Goal: Task Accomplishment & Management: Complete application form

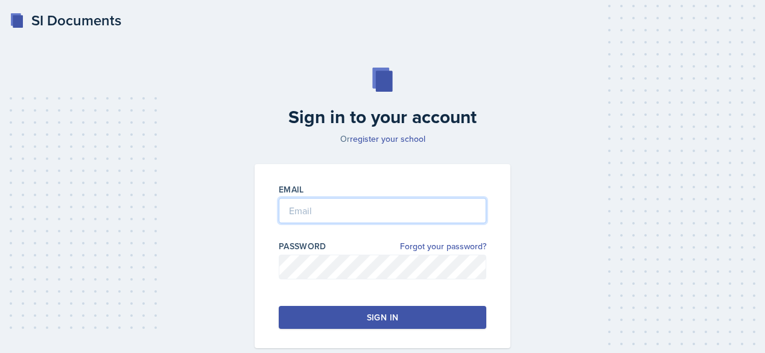
click at [354, 208] on input "email" at bounding box center [383, 210] width 208 height 25
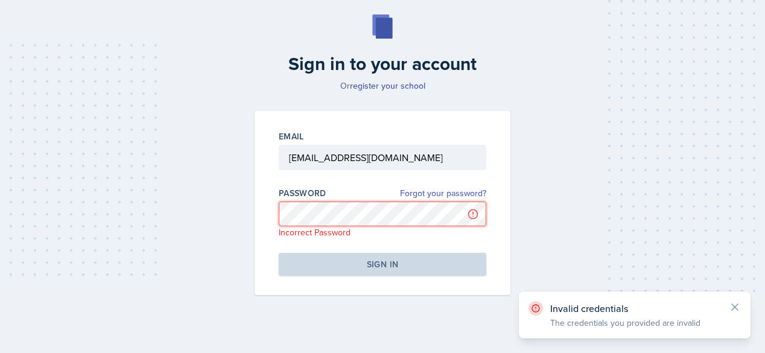
scroll to position [52, 0]
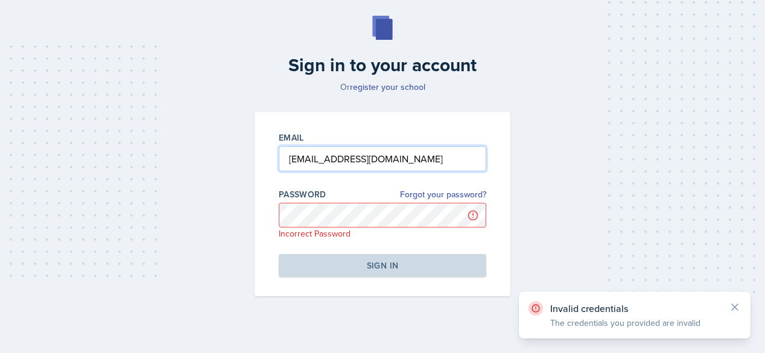
drag, startPoint x: 415, startPoint y: 170, endPoint x: 208, endPoint y: 242, distance: 219.9
click at [208, 242] on div "Sign in to your account Or register your school Email [EMAIL_ADDRESS][DOMAIN_NA…" at bounding box center [382, 156] width 736 height 358
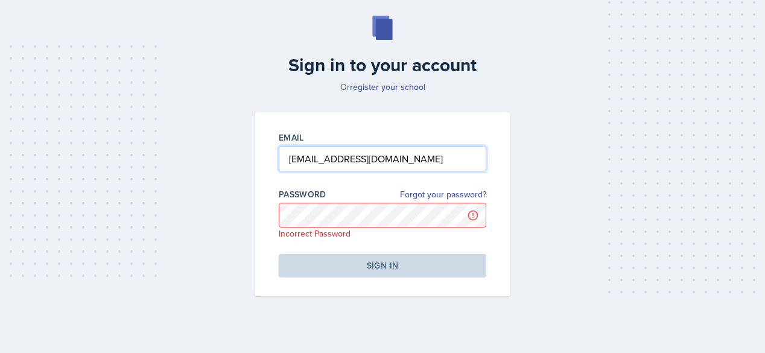
type input "[EMAIL_ADDRESS][DOMAIN_NAME]"
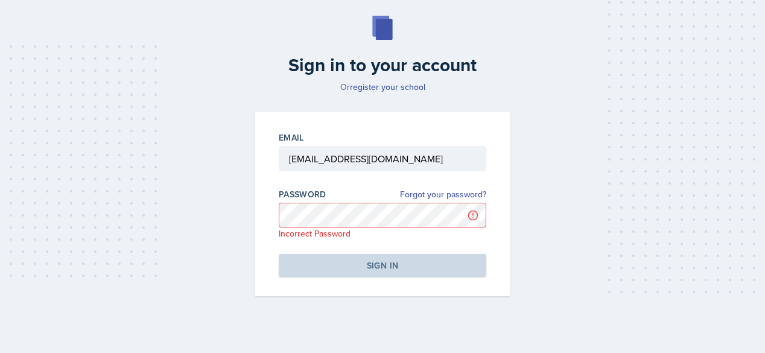
click at [337, 228] on p "Incorrect Password" at bounding box center [383, 234] width 208 height 12
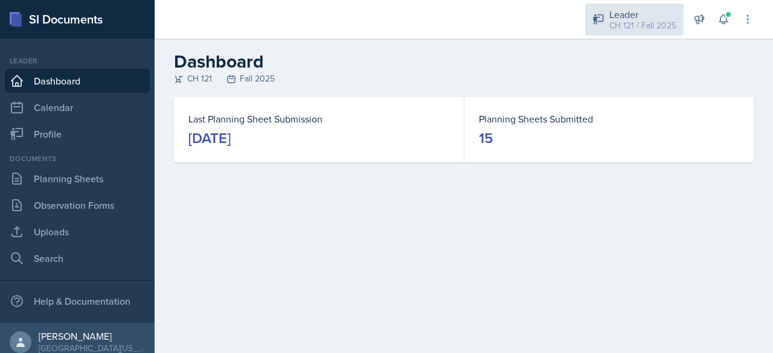
click at [613, 18] on div "Leader" at bounding box center [642, 14] width 67 height 14
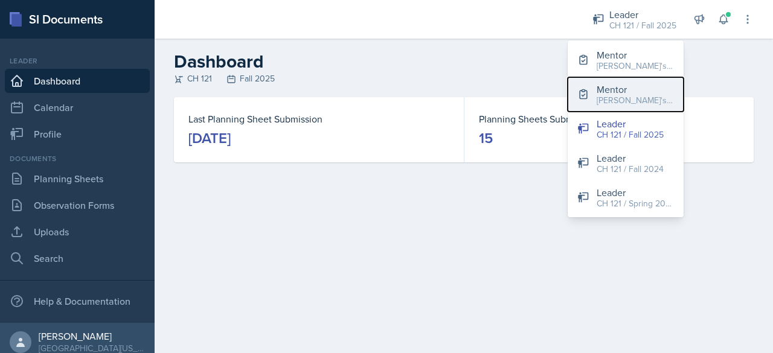
click at [622, 97] on div "[PERSON_NAME]'s Group / Spring 2025" at bounding box center [634, 100] width 77 height 13
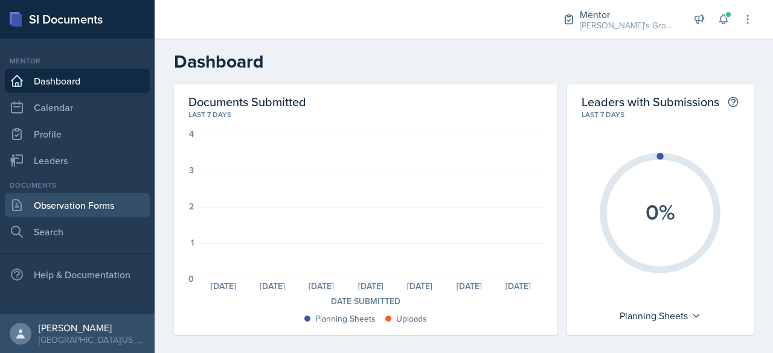
click at [93, 197] on link "Observation Forms" at bounding box center [77, 205] width 145 height 24
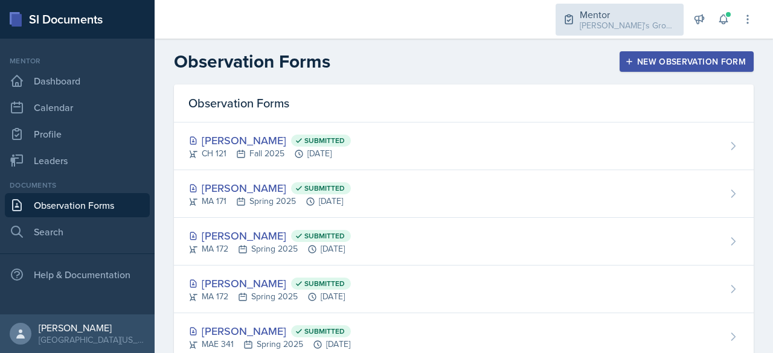
click at [601, 23] on div "[PERSON_NAME]'s Group / Spring 2025" at bounding box center [627, 25] width 97 height 13
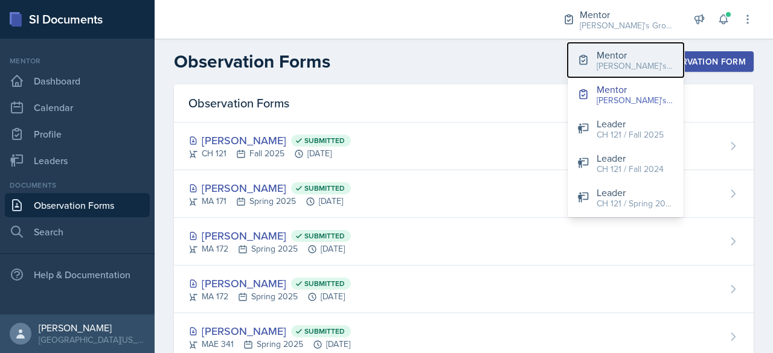
click at [616, 60] on div "[PERSON_NAME]'s Groups / Fall 2025" at bounding box center [634, 66] width 77 height 13
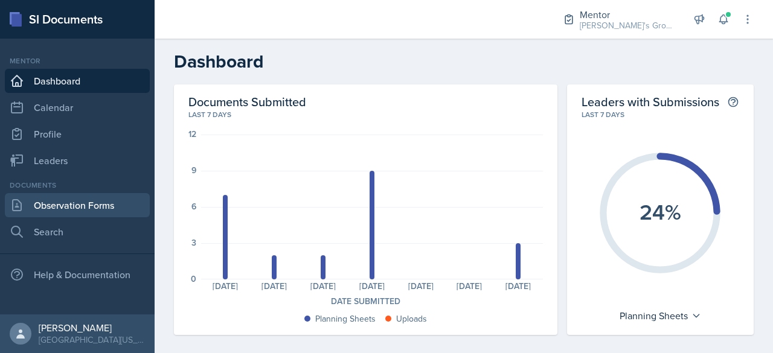
click at [71, 208] on link "Observation Forms" at bounding box center [77, 205] width 145 height 24
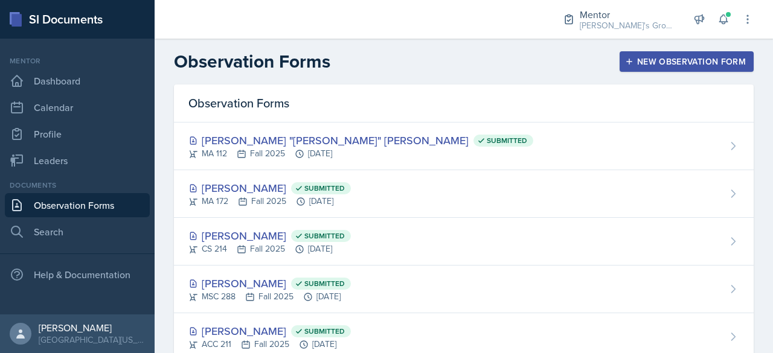
click at [716, 54] on button "New Observation Form" at bounding box center [686, 61] width 134 height 21
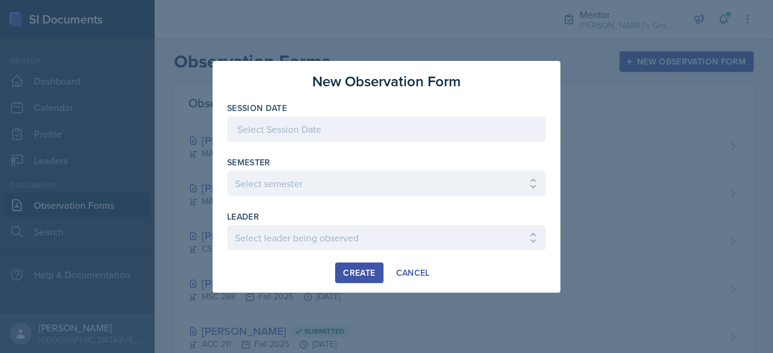
click at [465, 124] on div at bounding box center [386, 128] width 319 height 25
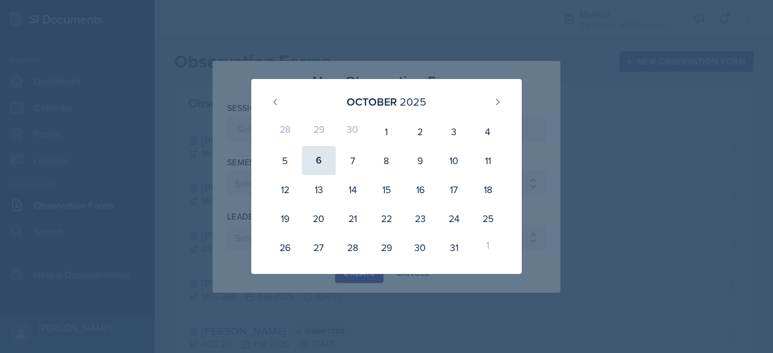
click at [309, 158] on div "6" at bounding box center [319, 160] width 34 height 29
type input "[DATE]"
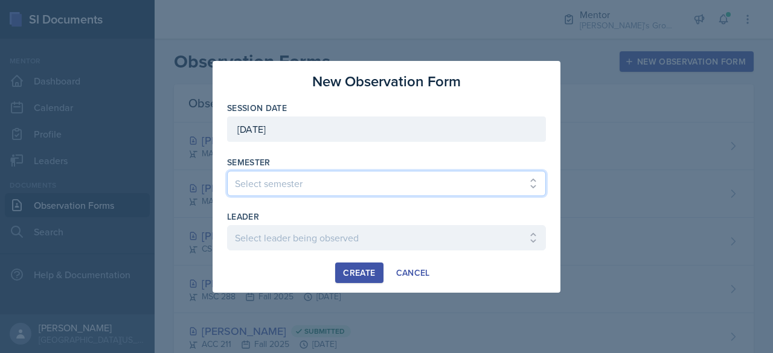
click at [320, 184] on select "Select semester All Fall 2021 Spring 2022 Fall 2022 Fall 2023 Spring 2023 Sprin…" at bounding box center [386, 183] width 319 height 25
select select "19fb88f7-c89b-4031-b5a0-458fd49807a1"
click at [227, 171] on select "Select semester All Fall 2021 Spring 2022 Fall 2022 Fall 2023 Spring 2023 Sprin…" at bounding box center [386, 183] width 319 height 25
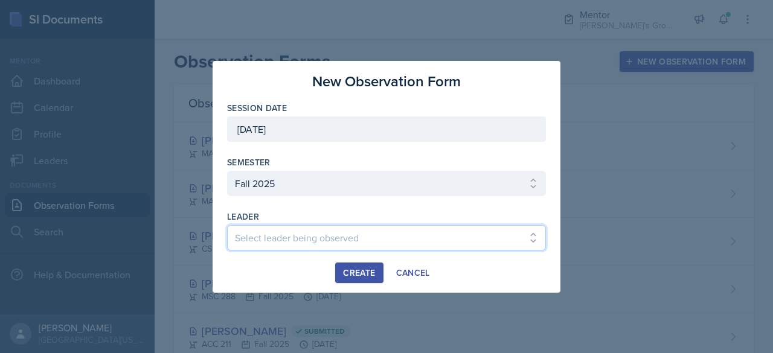
click at [322, 236] on select "Select leader being observed [PERSON_NAME] / [PERSON_NAME]/[DATE] / [PERSON_NAM…" at bounding box center [386, 237] width 319 height 25
select select "9459d2ea-2dac-4d59-9593-3e12ed45e086"
click at [227, 225] on select "Select leader being observed [PERSON_NAME] / [PERSON_NAME]/[DATE] / [PERSON_NAM…" at bounding box center [386, 237] width 319 height 25
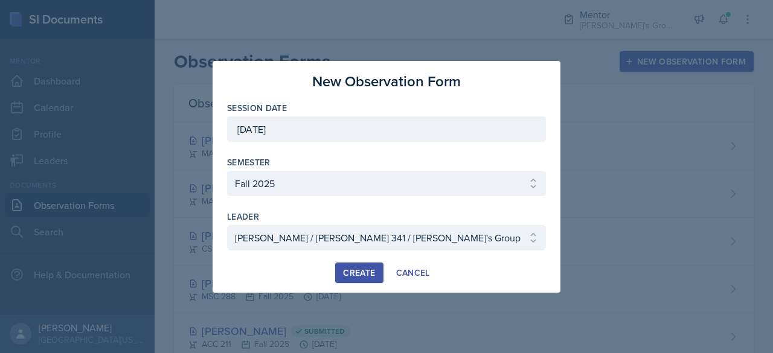
click at [334, 276] on div "Create Cancel" at bounding box center [386, 273] width 319 height 21
click at [339, 277] on button "Create" at bounding box center [359, 273] width 48 height 21
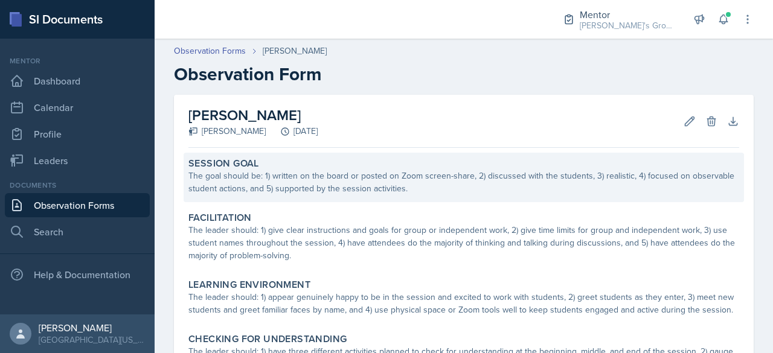
click at [392, 182] on div "The goal should be: 1) written on the board or posted on Zoom screen-share, 2) …" at bounding box center [463, 182] width 550 height 25
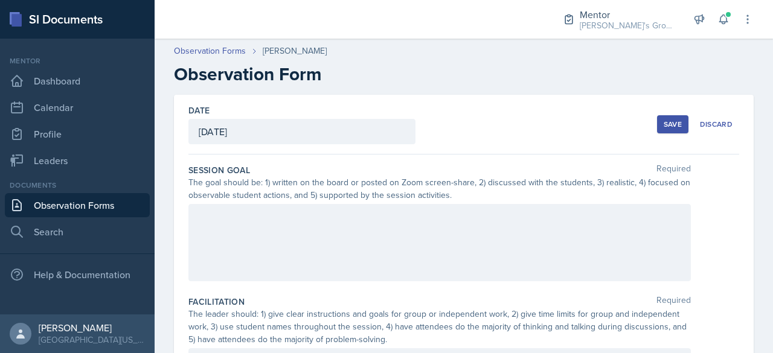
click at [392, 235] on div at bounding box center [439, 242] width 502 height 77
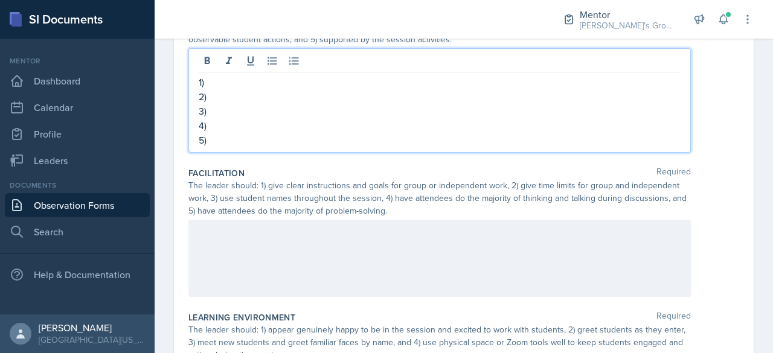
click at [397, 235] on p at bounding box center [440, 232] width 482 height 14
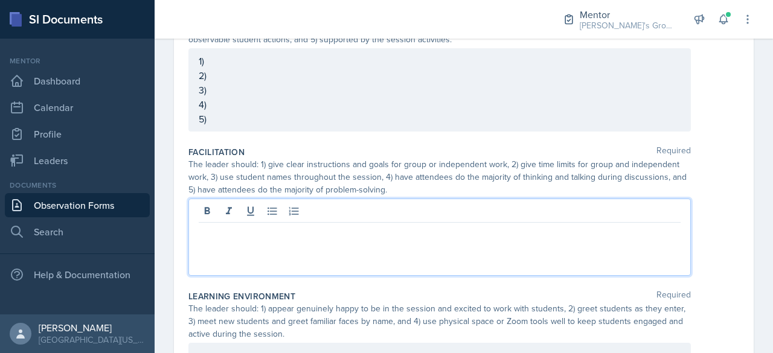
scroll to position [156, 0]
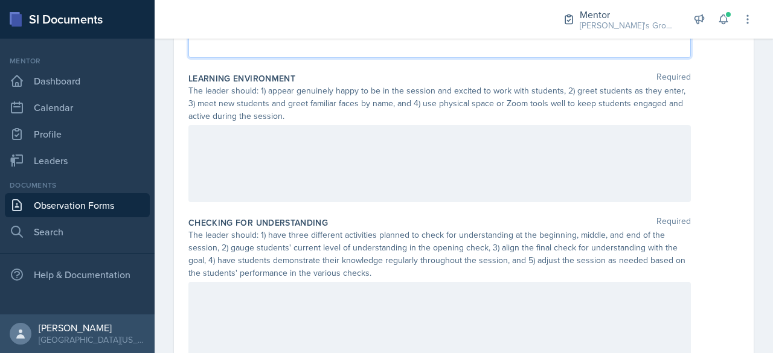
click at [431, 167] on div at bounding box center [439, 163] width 502 height 77
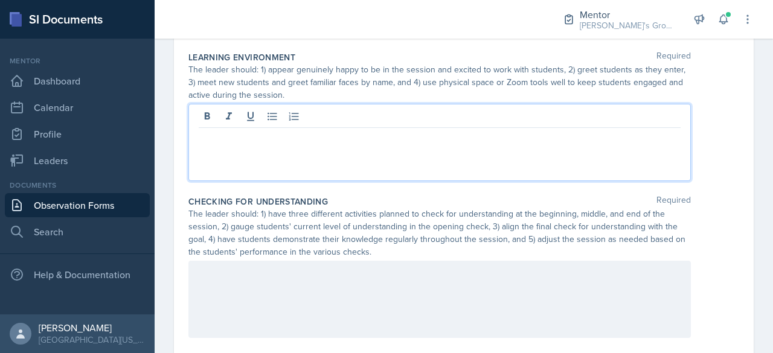
scroll to position [415, 0]
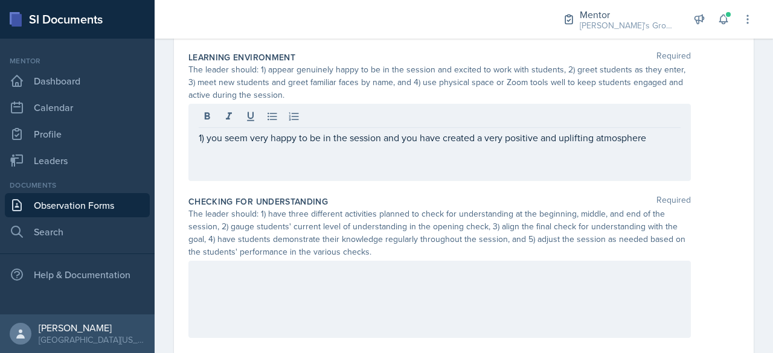
click at [431, 167] on div "1) you seem very happy to be in the session and you have created a very positiv…" at bounding box center [439, 142] width 502 height 77
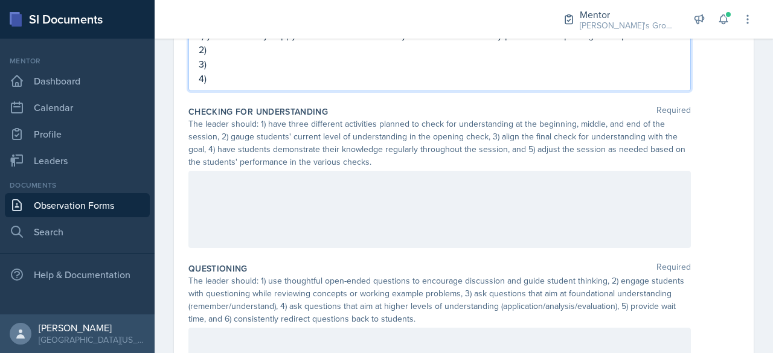
click at [431, 167] on div "Checking for Understanding Required The leader should: 1) have three different …" at bounding box center [463, 179] width 550 height 157
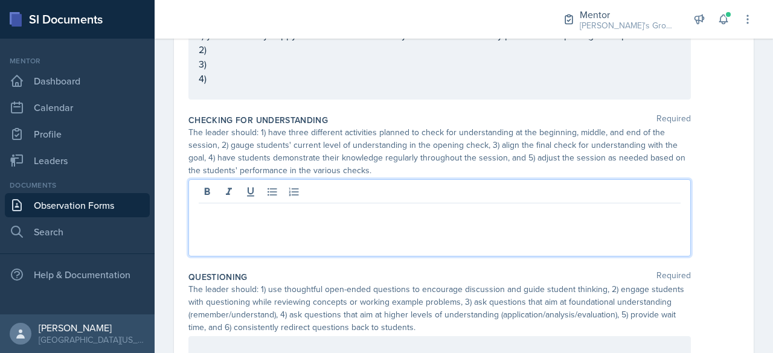
click at [426, 188] on div at bounding box center [439, 217] width 502 height 77
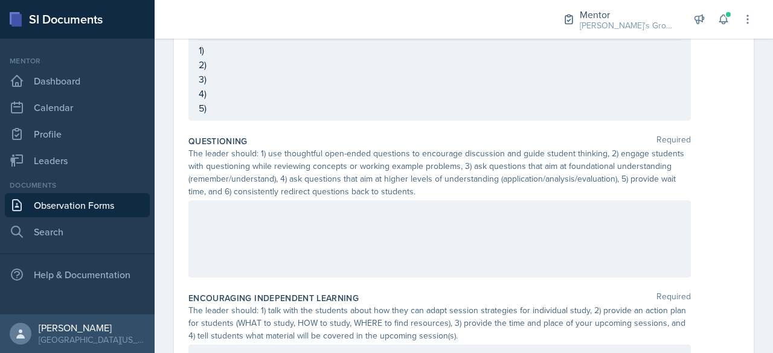
click at [414, 218] on div at bounding box center [439, 238] width 502 height 77
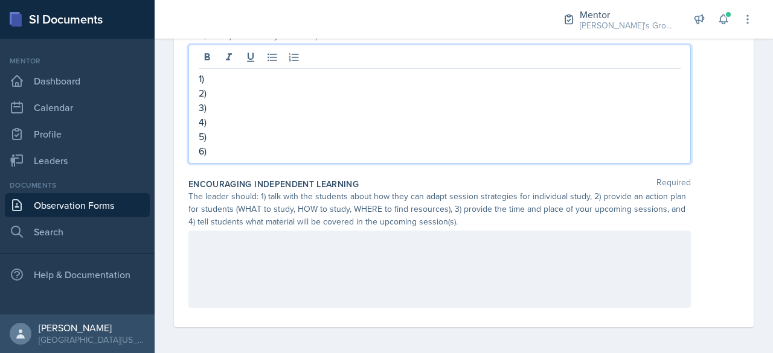
click at [386, 260] on div at bounding box center [439, 269] width 502 height 77
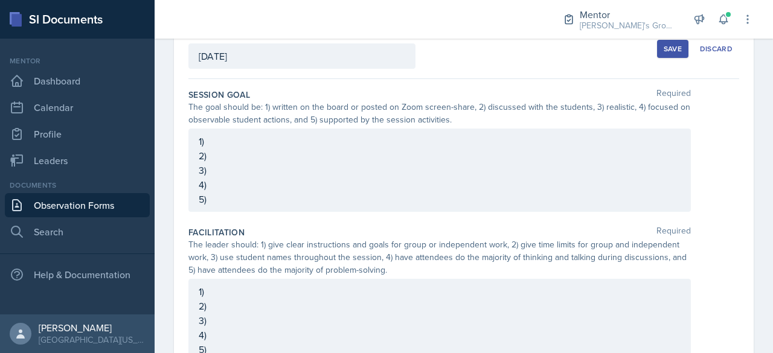
scroll to position [68, 0]
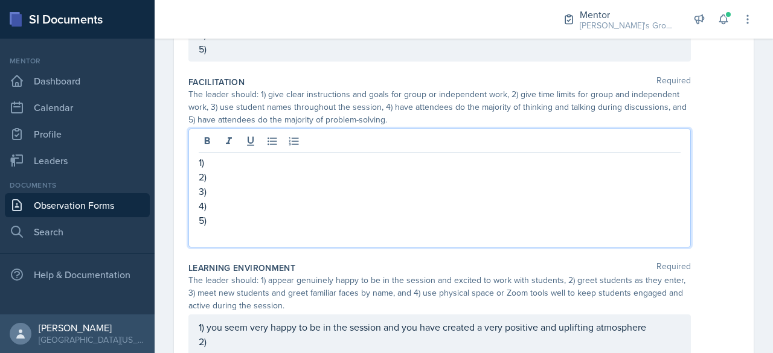
click at [313, 155] on p "1)" at bounding box center [440, 162] width 482 height 14
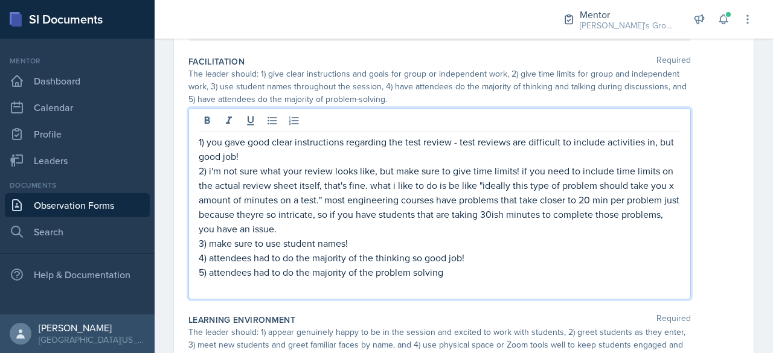
click at [313, 136] on p "1) you gave good clear instructions regarding the test review - test reviews ar…" at bounding box center [440, 149] width 482 height 29
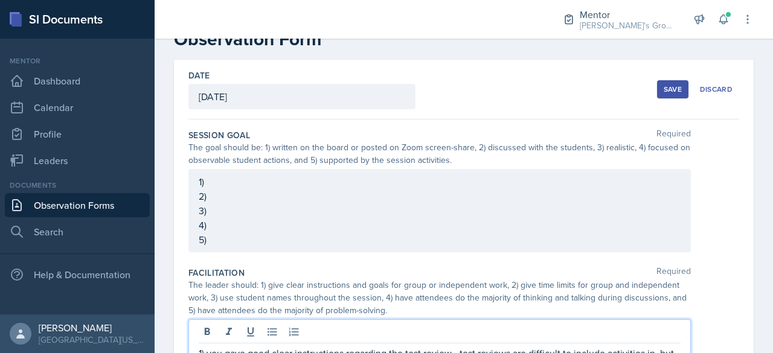
scroll to position [56, 0]
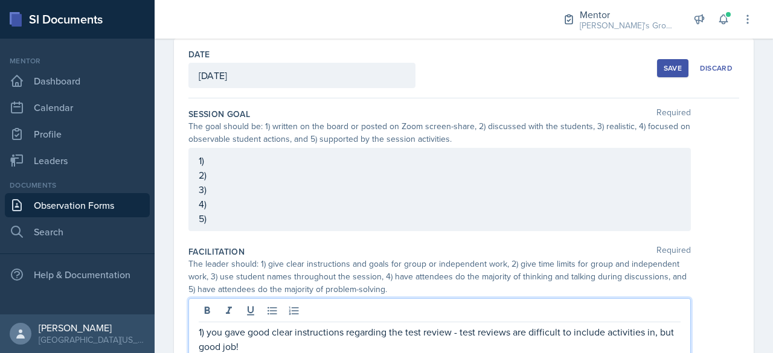
click at [299, 168] on p "1)" at bounding box center [440, 160] width 482 height 14
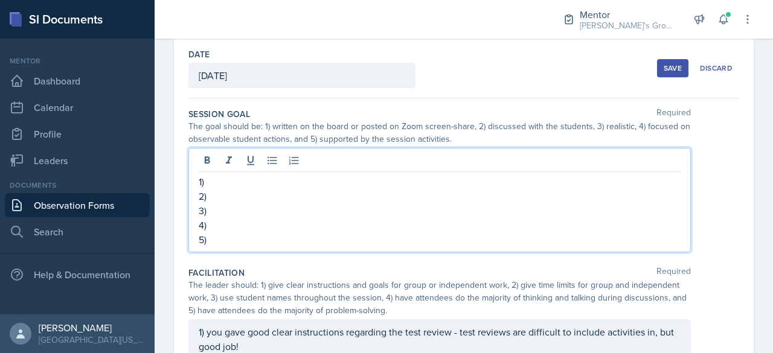
click at [282, 187] on p "1)" at bounding box center [440, 181] width 482 height 14
click at [275, 205] on p "3)" at bounding box center [440, 210] width 482 height 14
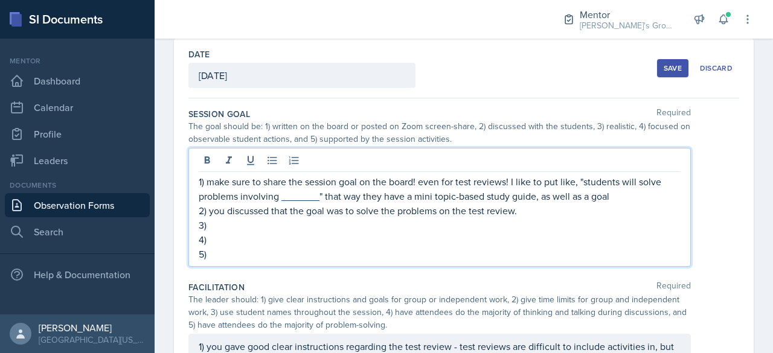
click at [292, 231] on p "3)" at bounding box center [440, 225] width 482 height 14
click at [614, 199] on p "1) make sure to share the session goal on the board! even for test reviews! I l…" at bounding box center [440, 188] width 482 height 29
click at [535, 230] on p "3)" at bounding box center [440, 225] width 482 height 14
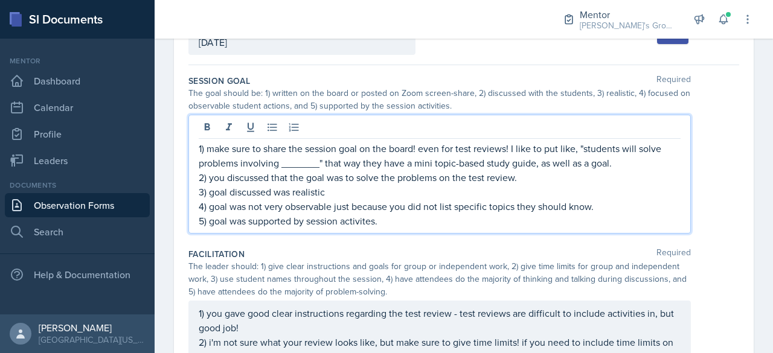
scroll to position [84, 0]
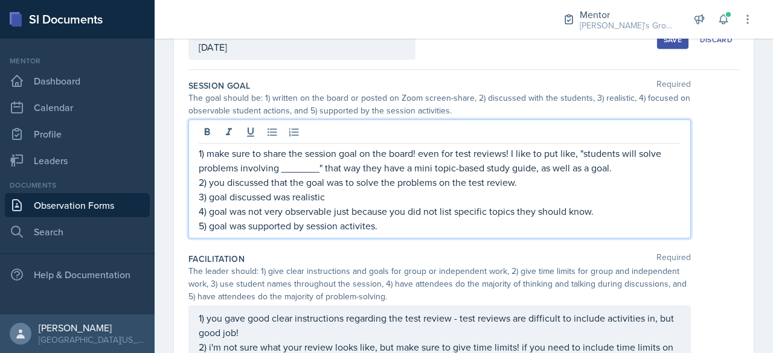
click at [387, 144] on div "1) make sure to share the session goal on the board! even for test reviews! I l…" at bounding box center [439, 179] width 502 height 119
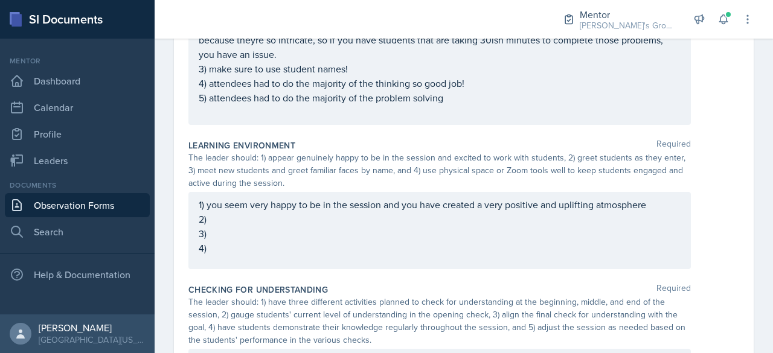
scroll to position [489, 0]
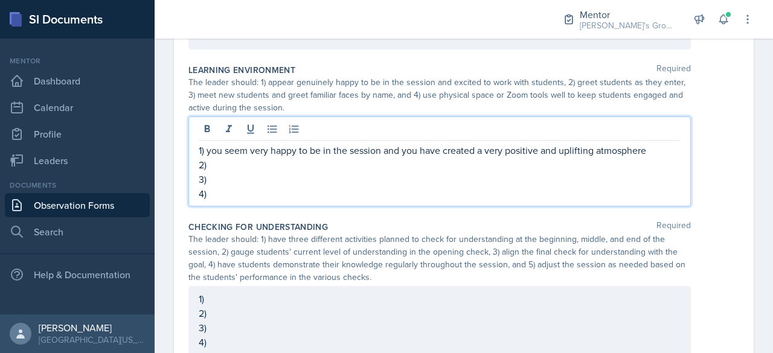
click at [396, 175] on p "3)" at bounding box center [440, 179] width 482 height 14
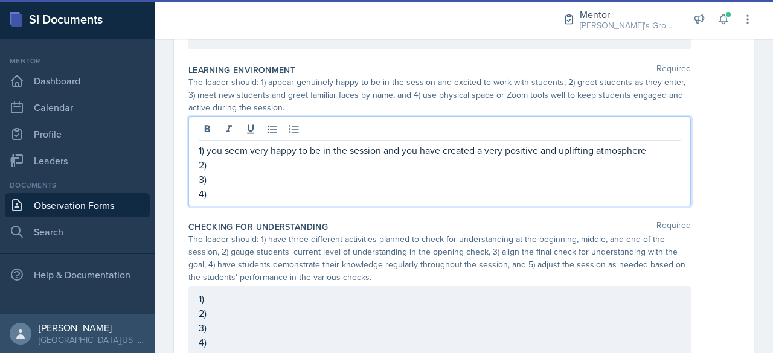
click at [399, 165] on p "2)" at bounding box center [440, 165] width 482 height 14
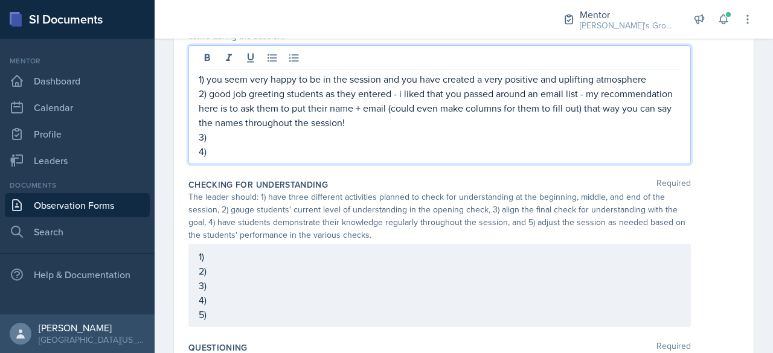
scroll to position [562, 0]
click at [435, 126] on p "2) good job greeting students as they entered - i liked that you passed around …" at bounding box center [440, 106] width 482 height 43
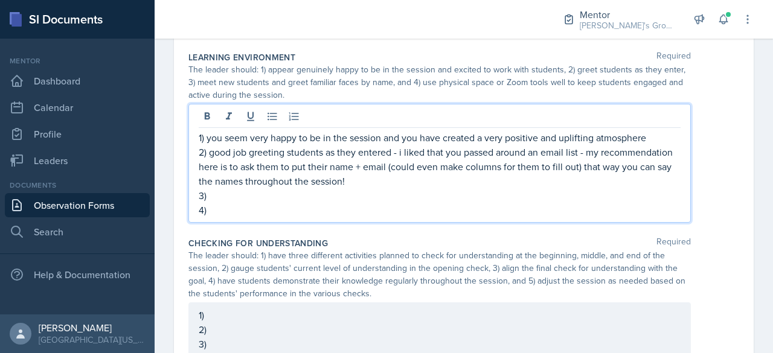
click at [369, 193] on p "3)" at bounding box center [440, 195] width 482 height 14
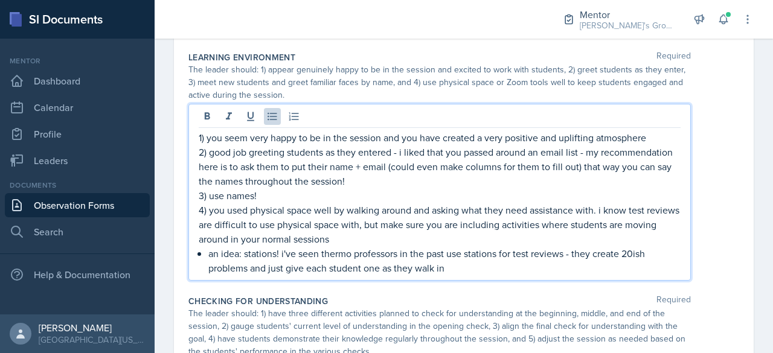
click at [578, 254] on p "an idea: stations! i've seen thermo professors in the past use stations for tes…" at bounding box center [444, 260] width 472 height 29
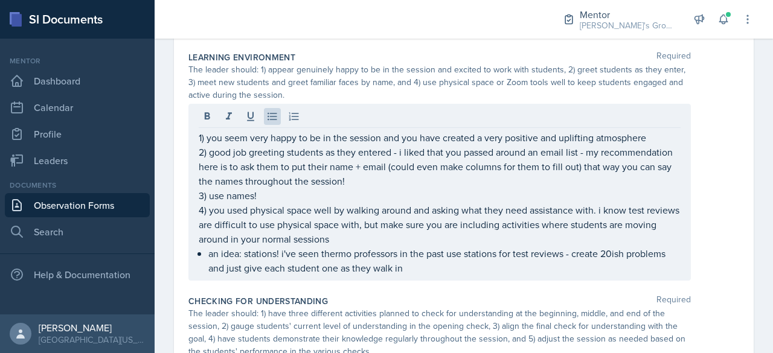
click at [551, 273] on div "1) you seem very happy to be in the session and you have created a very positiv…" at bounding box center [439, 192] width 502 height 177
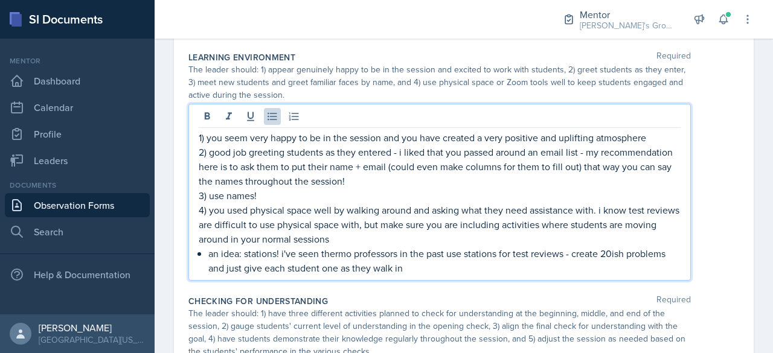
click at [550, 271] on p "an idea: stations! i've seen thermo professors in the past use stations for tes…" at bounding box center [444, 260] width 472 height 29
click at [668, 251] on p "an idea: stations! i've seen thermo professors in the past use stations for tes…" at bounding box center [444, 260] width 472 height 29
click at [600, 269] on p "an idea: stations! i've seen thermo professors in the past use stations for tes…" at bounding box center [444, 260] width 472 height 29
click at [276, 266] on p "an idea: stations! i've seen thermo professors in the past use stations for tes…" at bounding box center [444, 260] width 472 height 29
click at [600, 263] on p "an idea: stations! i've seen thermo professors in the past use stations for tes…" at bounding box center [444, 260] width 472 height 29
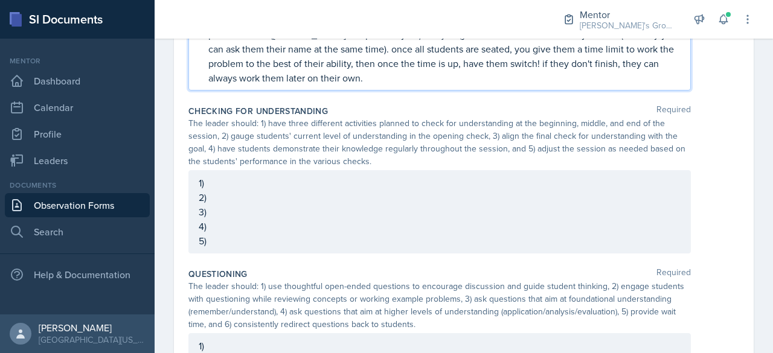
scroll to position [734, 0]
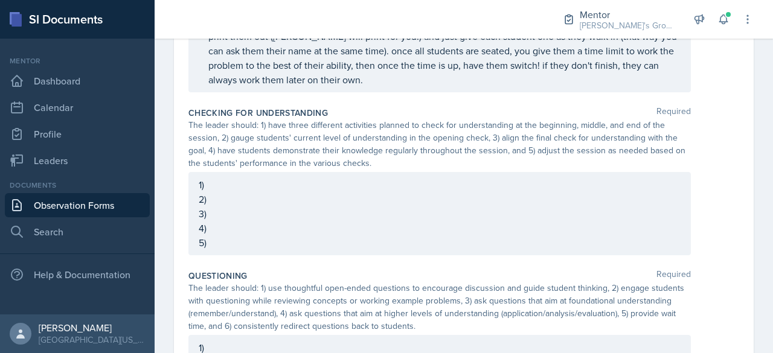
click at [515, 172] on div "1) 2) 3) 4) 5)" at bounding box center [439, 213] width 502 height 83
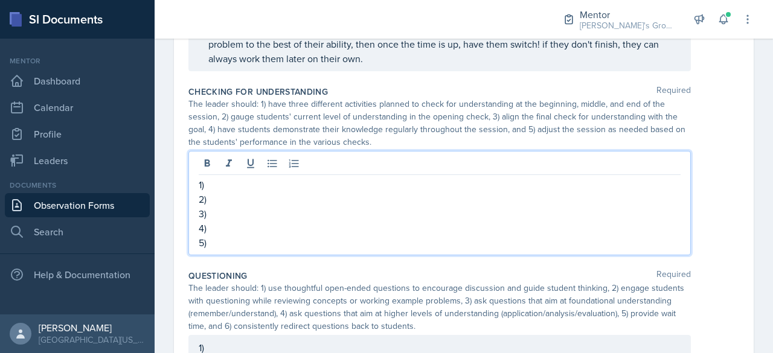
click at [495, 182] on p "1)" at bounding box center [440, 184] width 482 height 14
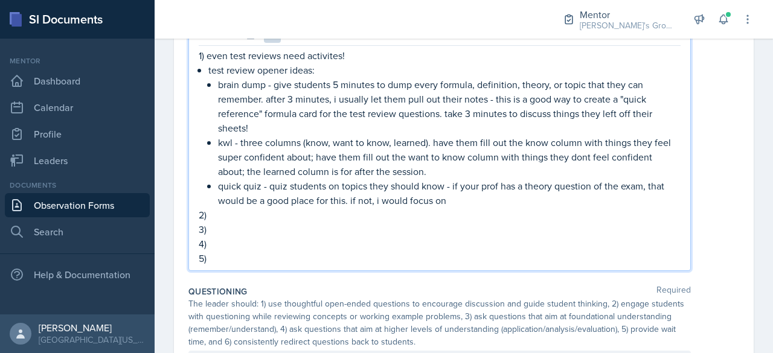
scroll to position [861, 0]
click at [293, 137] on p "kwl - three columns (know, want to know, learned). have them fill out the know …" at bounding box center [449, 158] width 462 height 43
click at [289, 128] on p "brain dump - give students 5 minutes to dump every formula, definition, theory,…" at bounding box center [449, 108] width 462 height 58
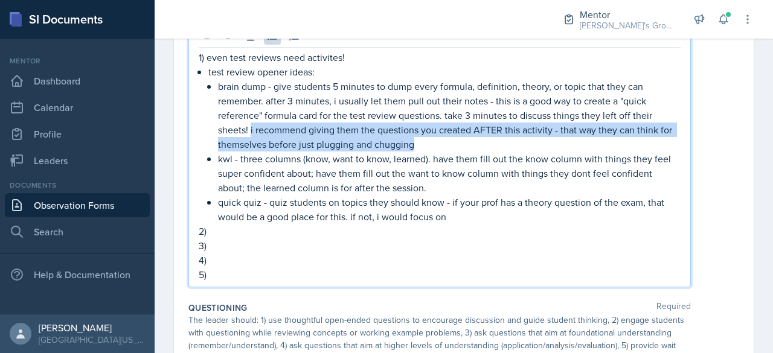
drag, startPoint x: 249, startPoint y: 126, endPoint x: 418, endPoint y: 144, distance: 169.3
click at [418, 144] on p "brain dump - give students 5 minutes to dump every formula, definition, theory,…" at bounding box center [449, 115] width 462 height 72
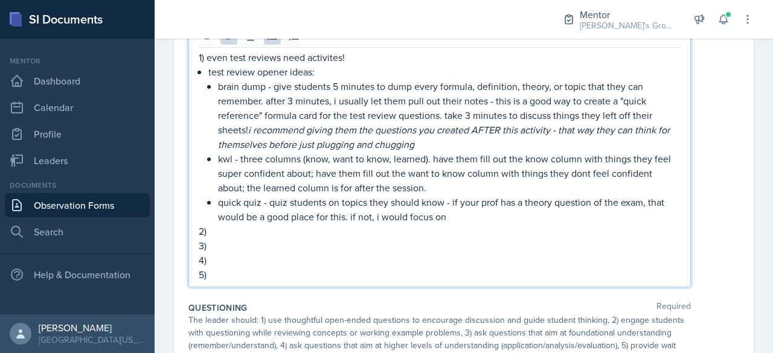
click at [418, 144] on p "brain dump - give students 5 minutes to dump every formula, definition, theory,…" at bounding box center [449, 115] width 462 height 72
click at [476, 224] on p "2)" at bounding box center [440, 231] width 482 height 14
click at [474, 220] on p "quick quiz - quiz students on topics they should know - if your prof has a theo…" at bounding box center [449, 209] width 462 height 29
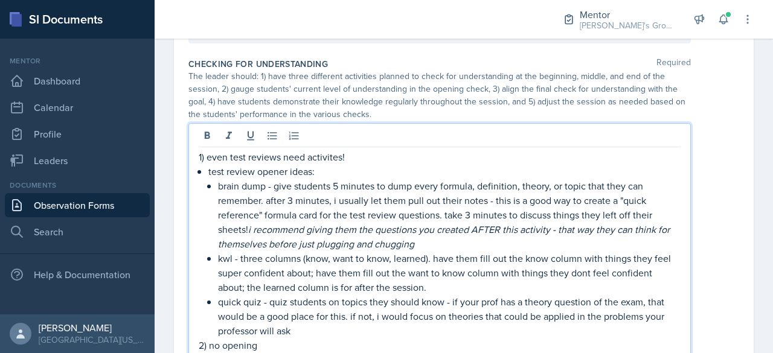
scroll to position [773, 0]
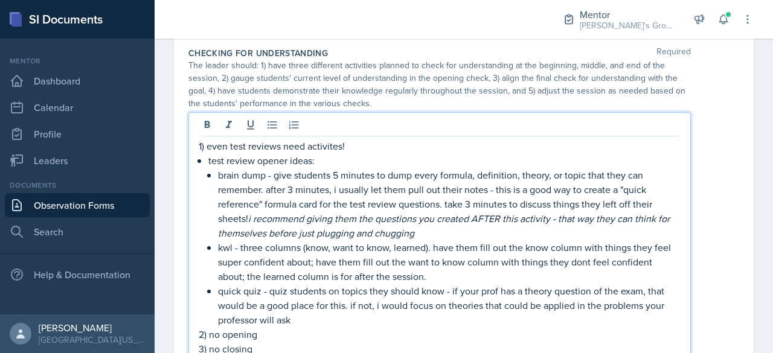
click at [330, 315] on p "quick quiz - quiz students on topics they should know - if your prof has a theo…" at bounding box center [449, 305] width 462 height 43
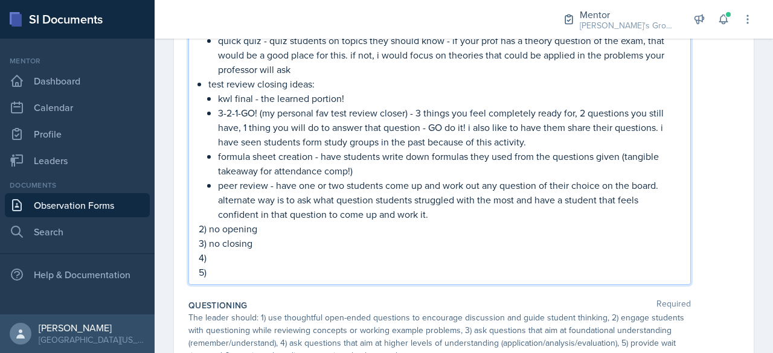
scroll to position [1025, 0]
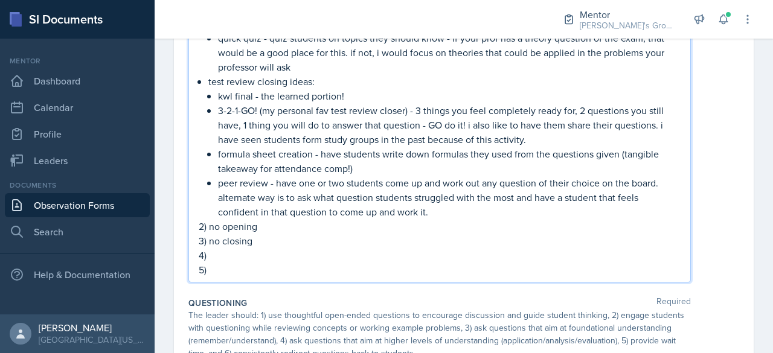
click at [262, 266] on p "5)" at bounding box center [440, 270] width 482 height 14
click at [275, 257] on p "4)" at bounding box center [440, 255] width 482 height 14
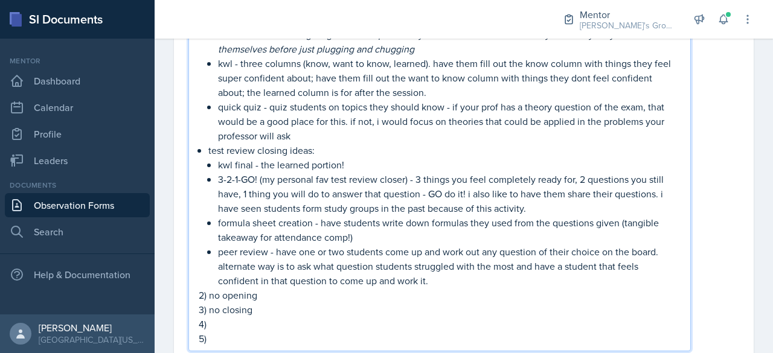
scroll to position [980, 0]
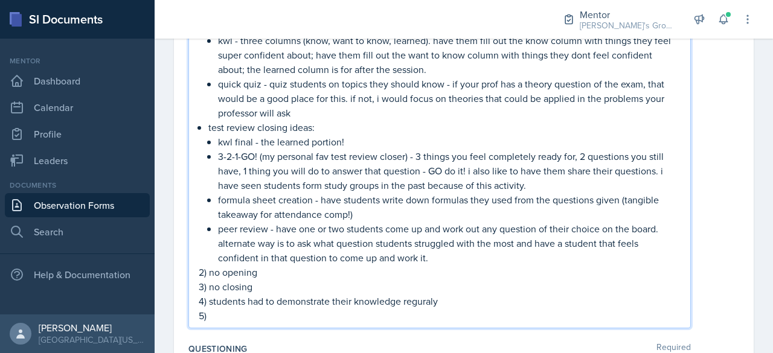
click at [445, 296] on p "4) students had to demonstrate their knowledge reguraly" at bounding box center [440, 301] width 482 height 14
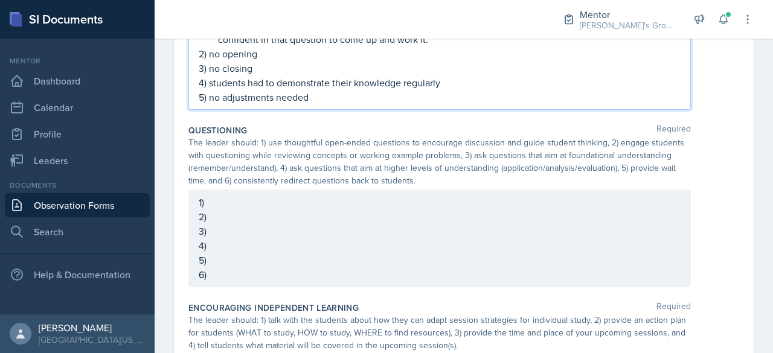
scroll to position [1198, 0]
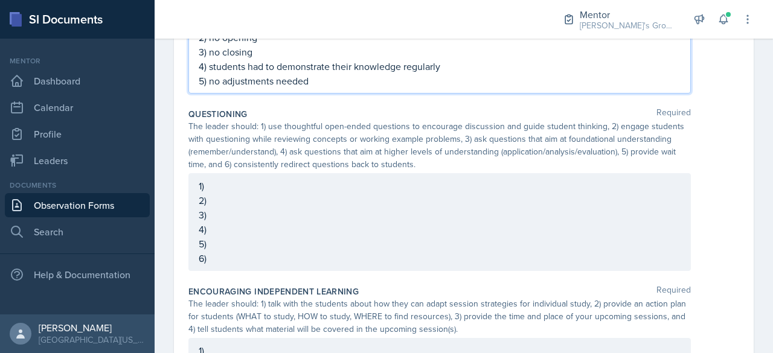
click at [343, 192] on p "1)" at bounding box center [440, 186] width 482 height 14
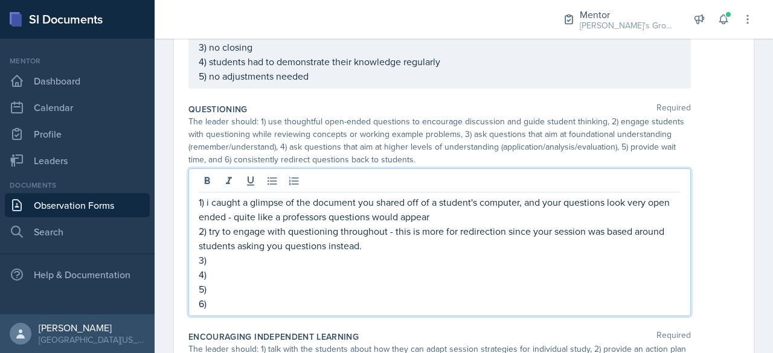
click at [272, 267] on p "4)" at bounding box center [440, 274] width 482 height 14
click at [280, 261] on p "3)" at bounding box center [440, 260] width 482 height 14
click at [404, 246] on p "2) try to engage with questioning throughout - this is more for redirection sin…" at bounding box center [440, 238] width 482 height 29
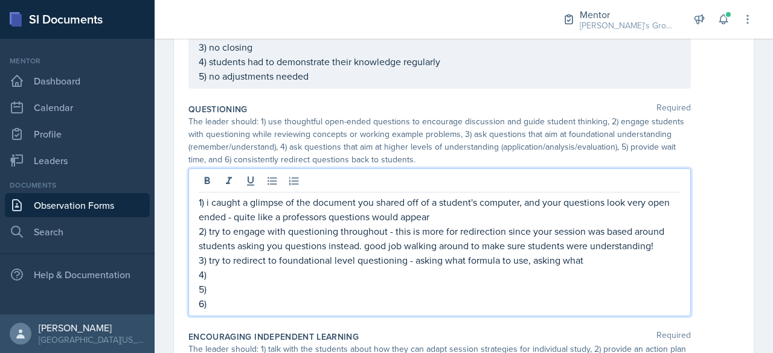
click at [601, 259] on p "3) try to redirect to foundational level questioning - asking what formula to u…" at bounding box center [440, 260] width 482 height 14
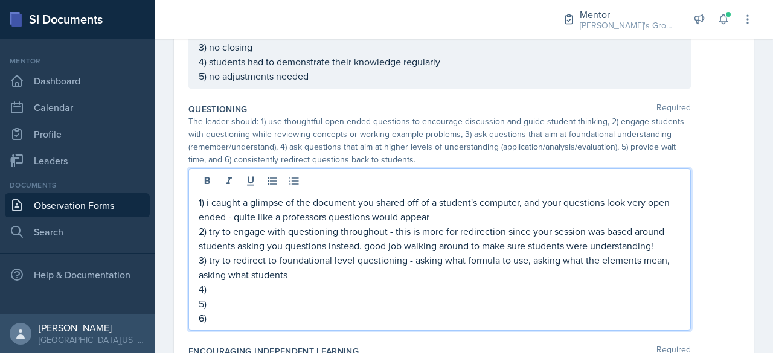
click at [617, 253] on p "3) try to redirect to foundational level questioning - asking what formula to u…" at bounding box center [440, 267] width 482 height 29
click at [589, 267] on p "3) try to redirect to foundational level questioning - asking what formula to u…" at bounding box center [440, 267] width 482 height 29
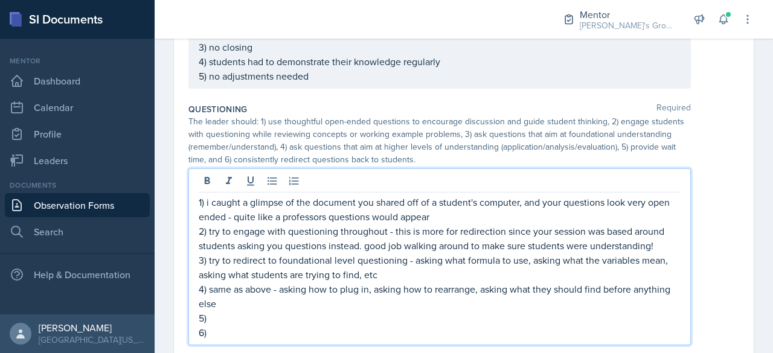
click at [363, 273] on p "3) try to redirect to foundational level questioning - asking what formula to u…" at bounding box center [440, 267] width 482 height 29
click at [345, 292] on p "4) same as above - asking how to plug in, asking how to rearrange, asking what …" at bounding box center [440, 296] width 482 height 29
click at [341, 299] on p "4) same as above - asking how to plug in, asking how to rearrange, asking what …" at bounding box center [440, 296] width 482 height 29
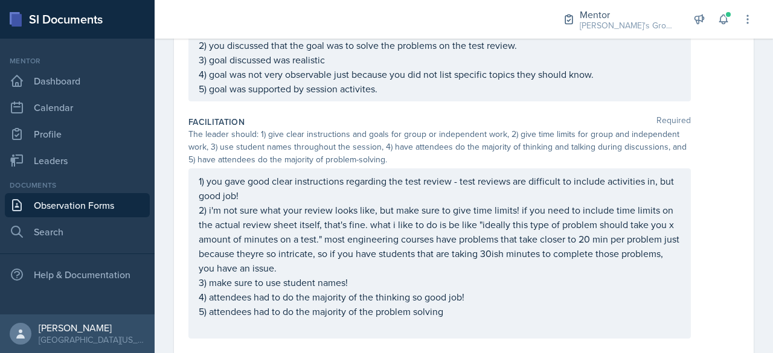
scroll to position [0, 0]
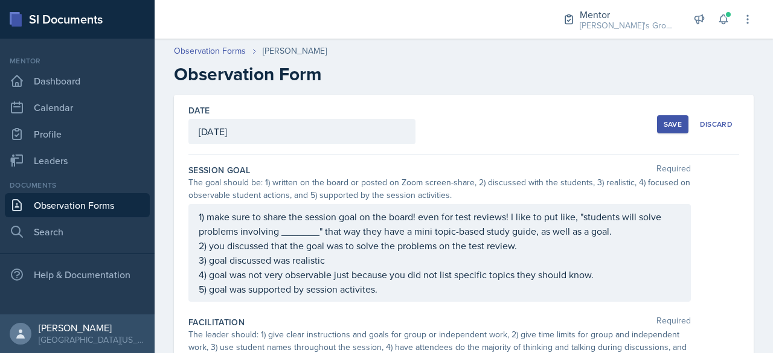
click at [665, 121] on div "Save" at bounding box center [672, 125] width 18 height 10
